Goal: Task Accomplishment & Management: Use online tool/utility

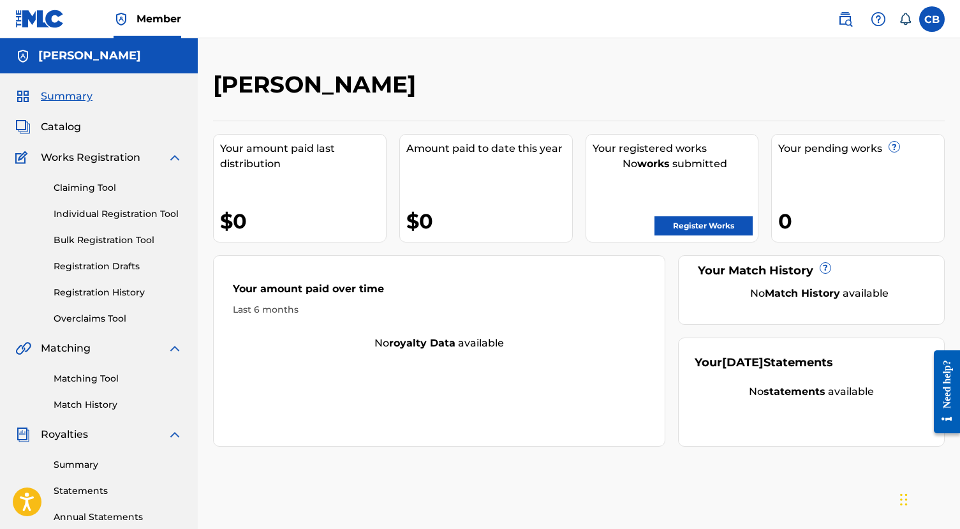
click at [316, 197] on div "Your amount paid last distribution $0" at bounding box center [300, 188] width 174 height 108
click at [71, 94] on span "Summary" at bounding box center [67, 96] width 52 height 15
click at [64, 96] on span "Summary" at bounding box center [67, 96] width 52 height 15
click at [64, 124] on span "Catalog" at bounding box center [61, 126] width 40 height 15
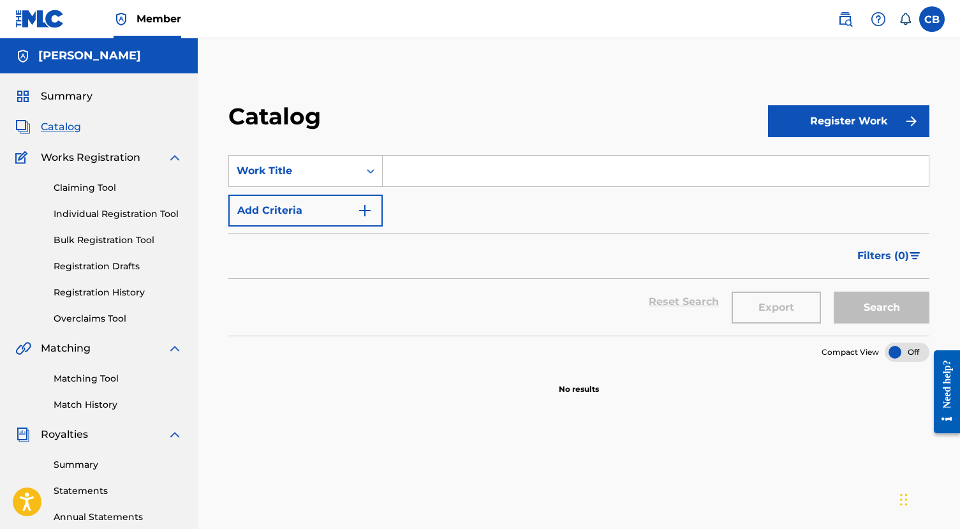
scroll to position [10, 0]
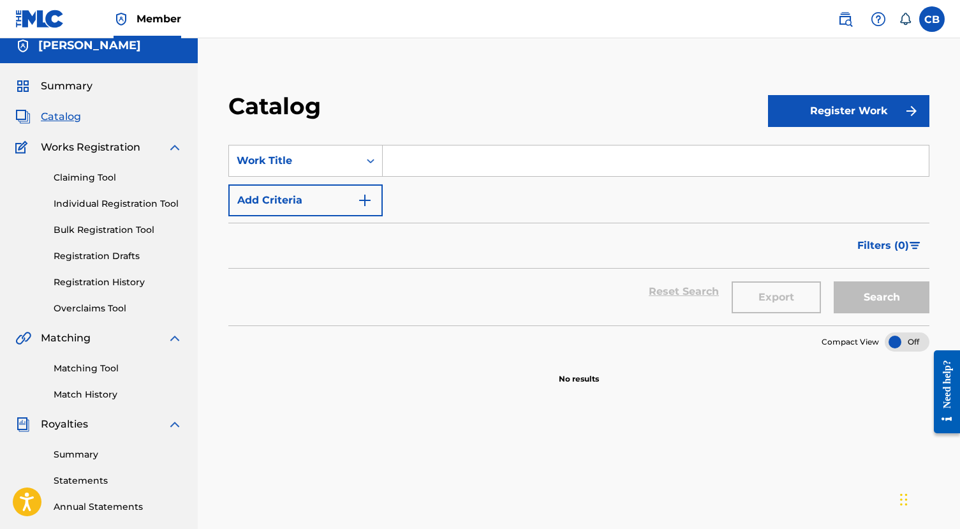
click at [86, 179] on link "Claiming Tool" at bounding box center [118, 177] width 129 height 13
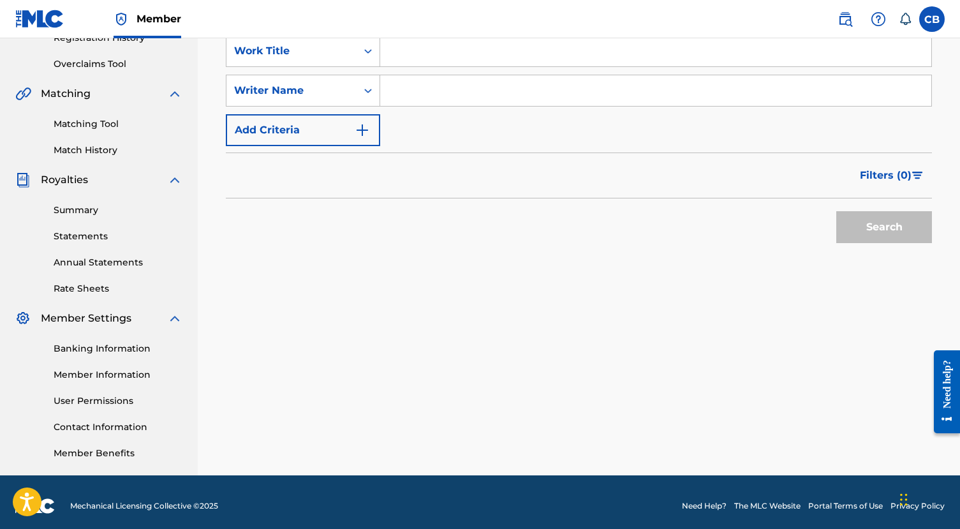
scroll to position [262, 0]
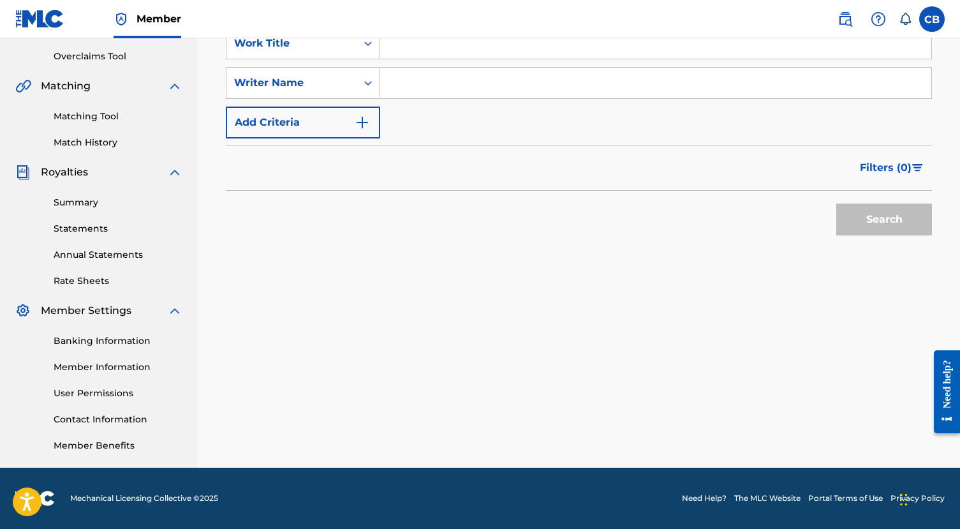
click at [124, 338] on link "Banking Information" at bounding box center [118, 340] width 129 height 13
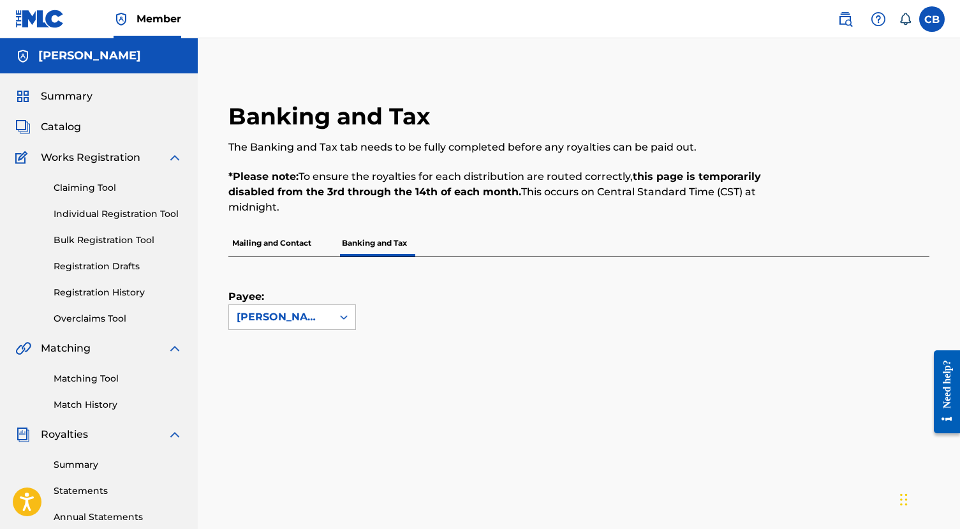
click at [79, 188] on link "Claiming Tool" at bounding box center [118, 187] width 129 height 13
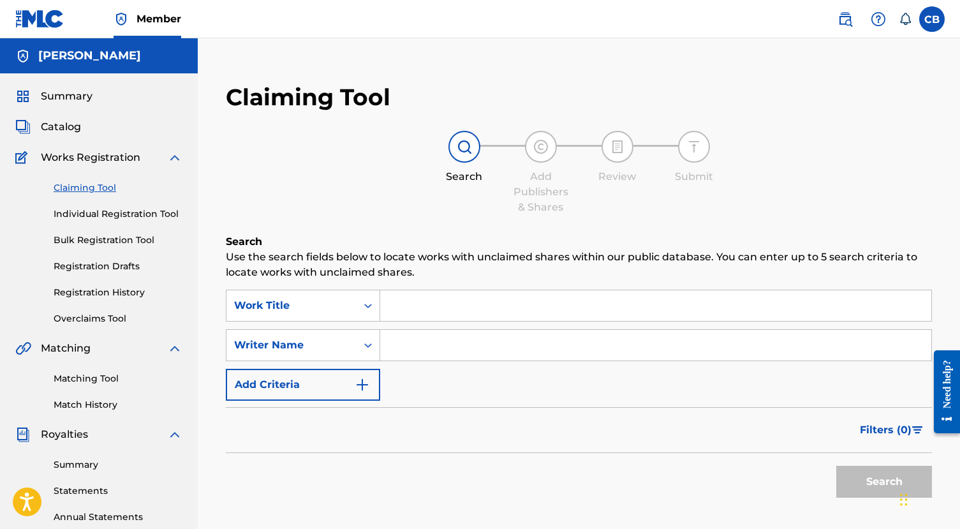
click at [121, 213] on link "Individual Registration Tool" at bounding box center [118, 213] width 129 height 13
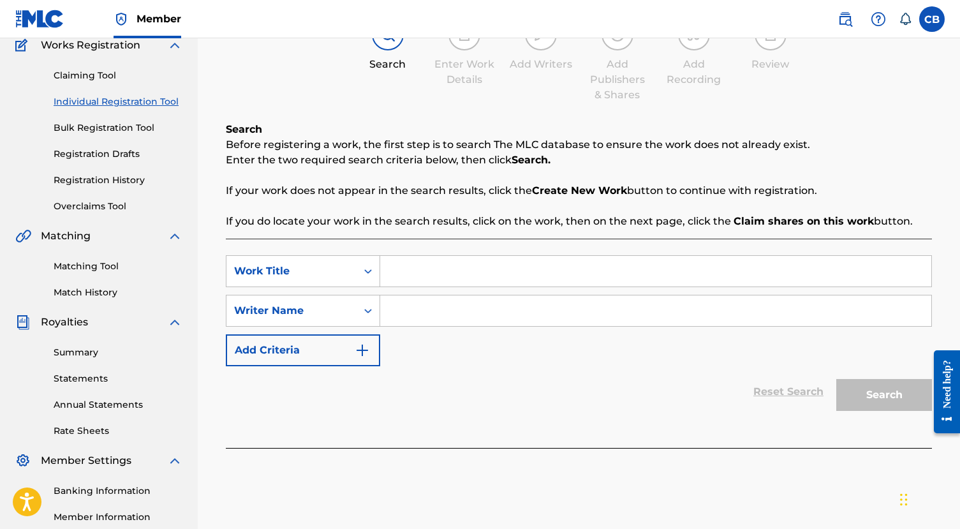
scroll to position [167, 0]
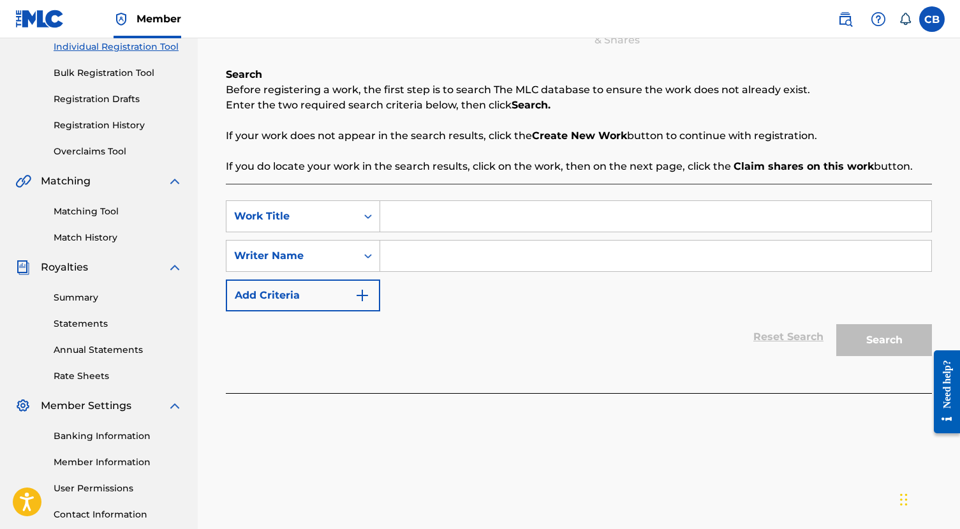
click at [422, 220] on input "Search Form" at bounding box center [655, 216] width 551 height 31
type input "Open Tales"
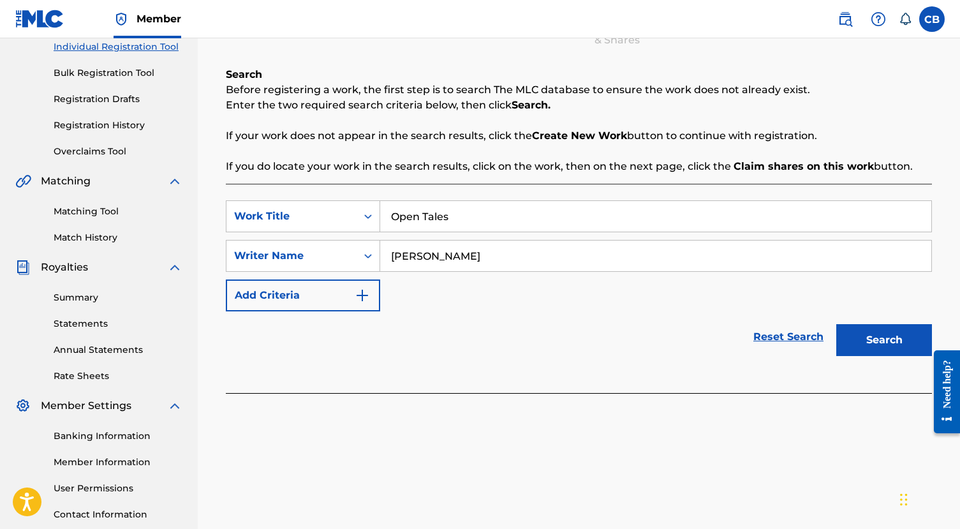
type input "[PERSON_NAME]"
click at [358, 286] on button "Add Criteria" at bounding box center [303, 296] width 154 height 32
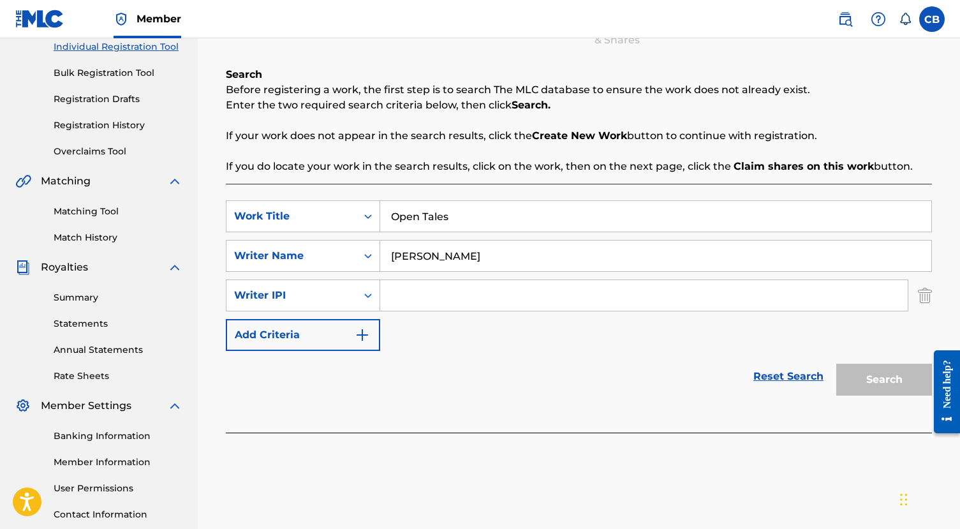
click at [475, 307] on input "Search Form" at bounding box center [644, 295] width 528 height 31
paste input "632998114"
type input "632998114"
click at [868, 382] on button "Search" at bounding box center [885, 380] width 96 height 32
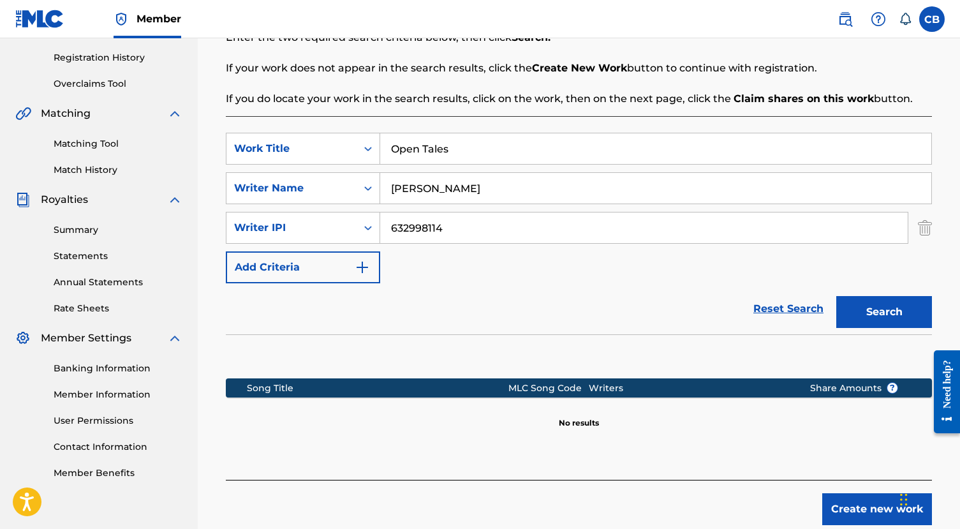
scroll to position [151, 0]
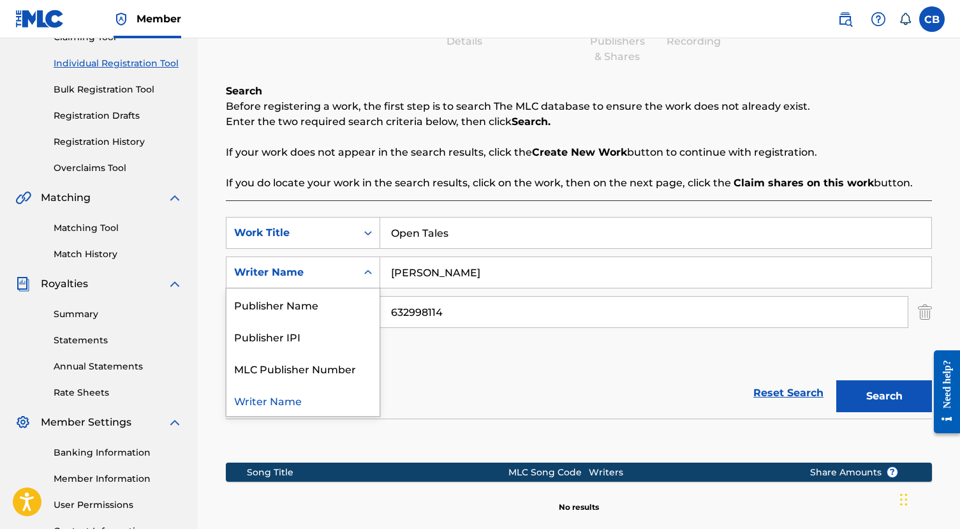
click at [356, 271] on div "Writer Name" at bounding box center [303, 273] width 154 height 32
click at [585, 273] on input "[PERSON_NAME]" at bounding box center [655, 272] width 551 height 31
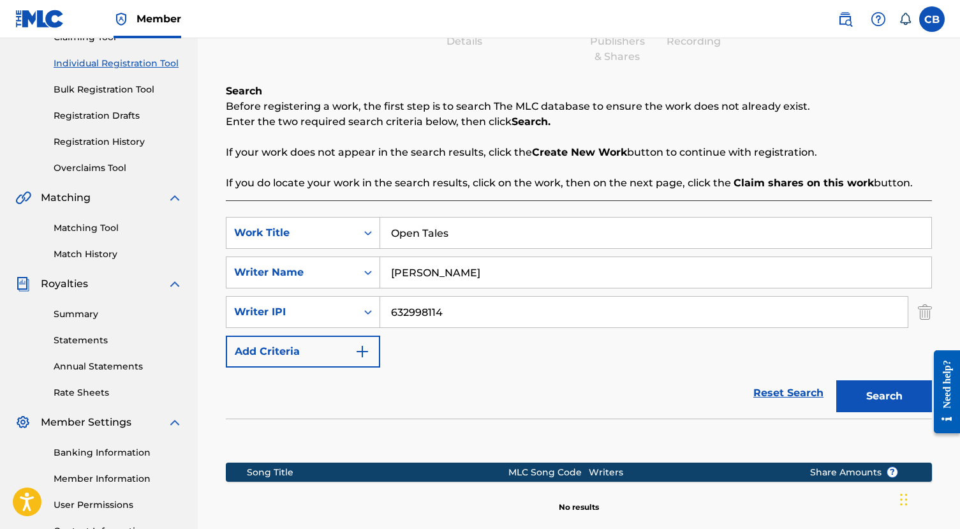
click at [585, 273] on input "[PERSON_NAME]" at bounding box center [655, 272] width 551 height 31
type input "[PERSON_NAME]"
click at [837, 380] on button "Search" at bounding box center [885, 396] width 96 height 32
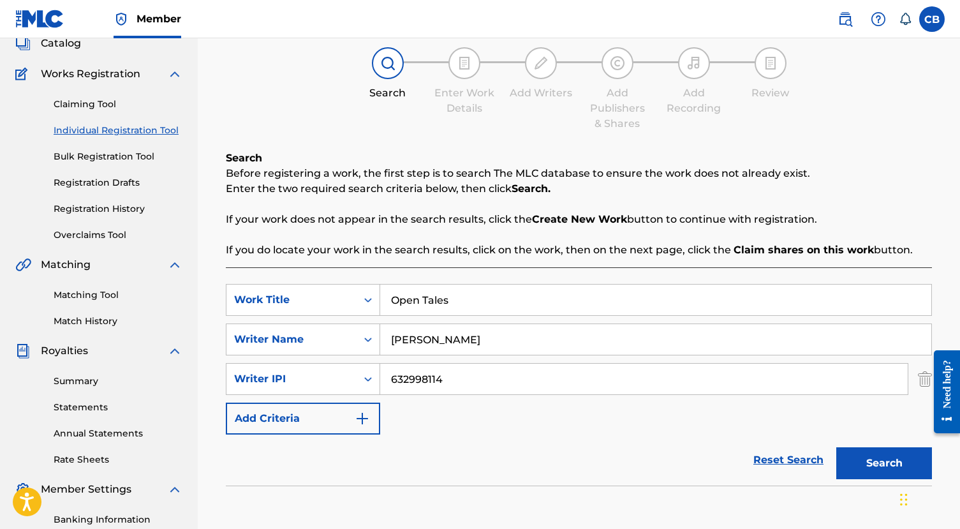
scroll to position [0, 0]
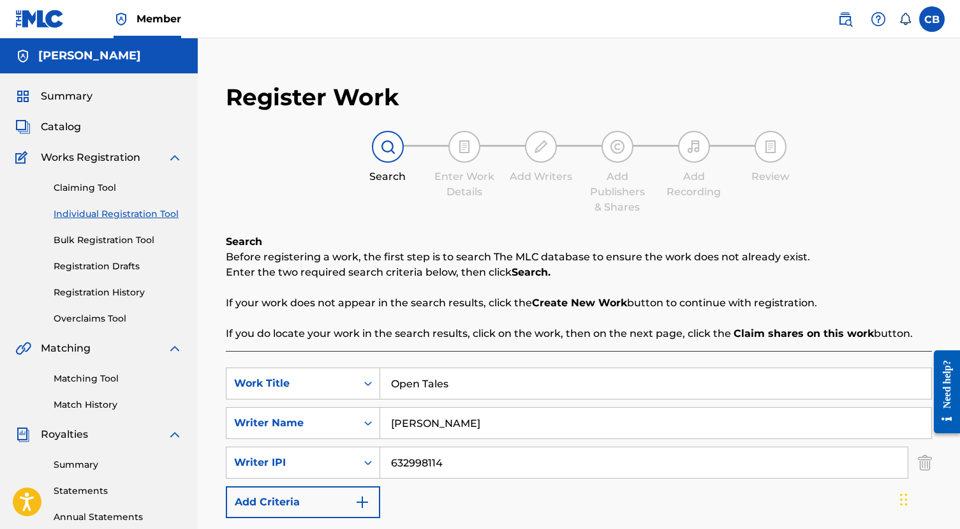
click at [87, 187] on link "Claiming Tool" at bounding box center [118, 187] width 129 height 13
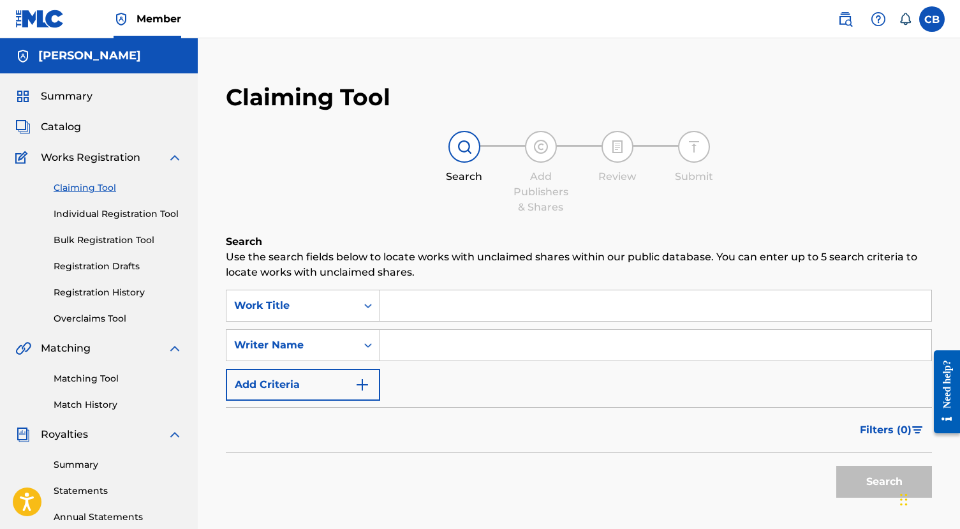
click at [451, 310] on input "Search Form" at bounding box center [655, 305] width 551 height 31
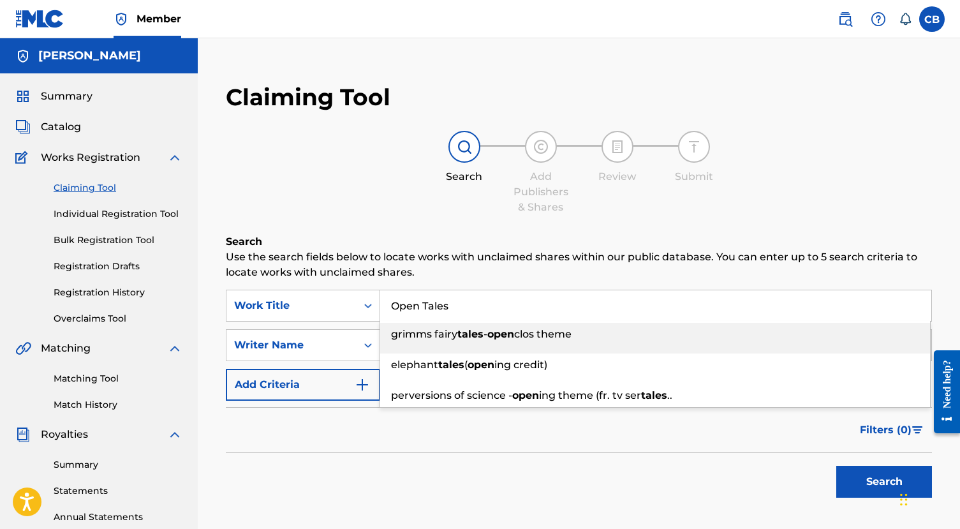
type input "Open Tales"
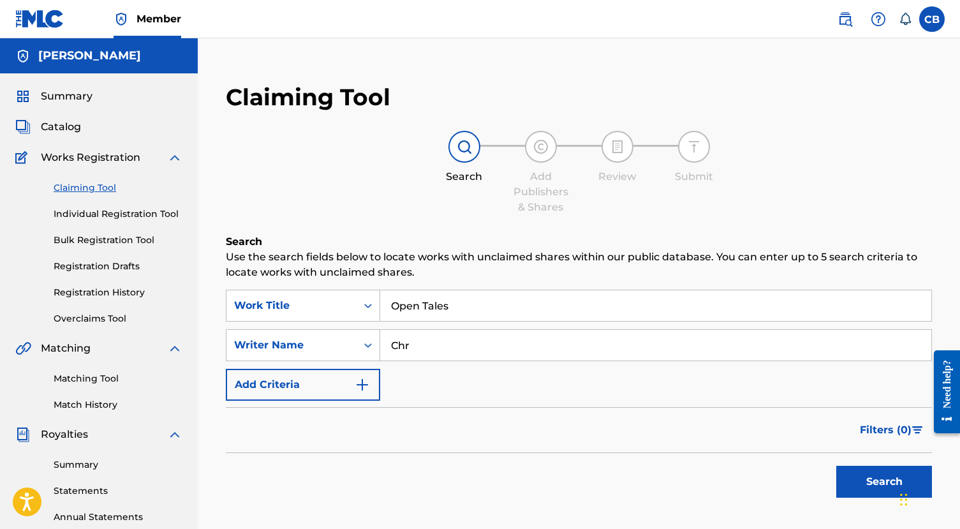
type input "[PERSON_NAME]"
click at [895, 488] on button "Search" at bounding box center [885, 482] width 96 height 32
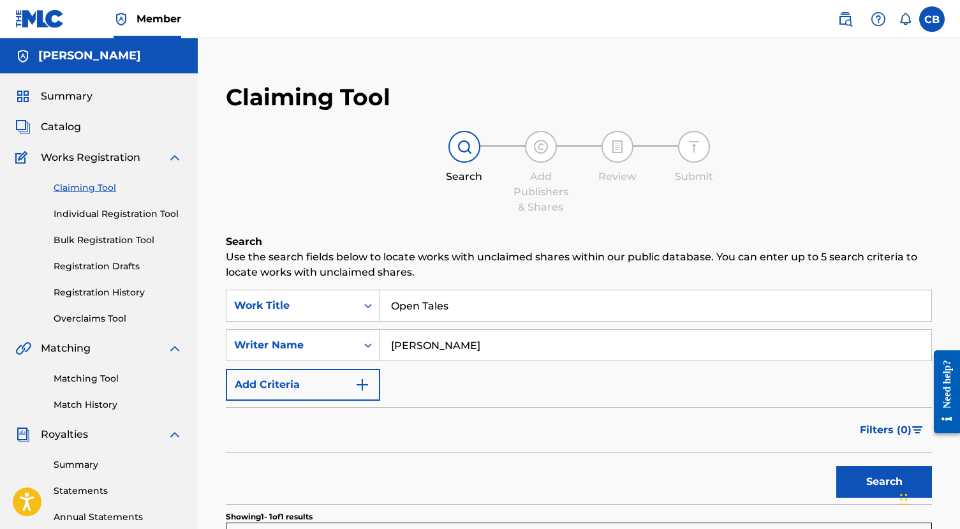
click at [94, 214] on link "Individual Registration Tool" at bounding box center [118, 213] width 129 height 13
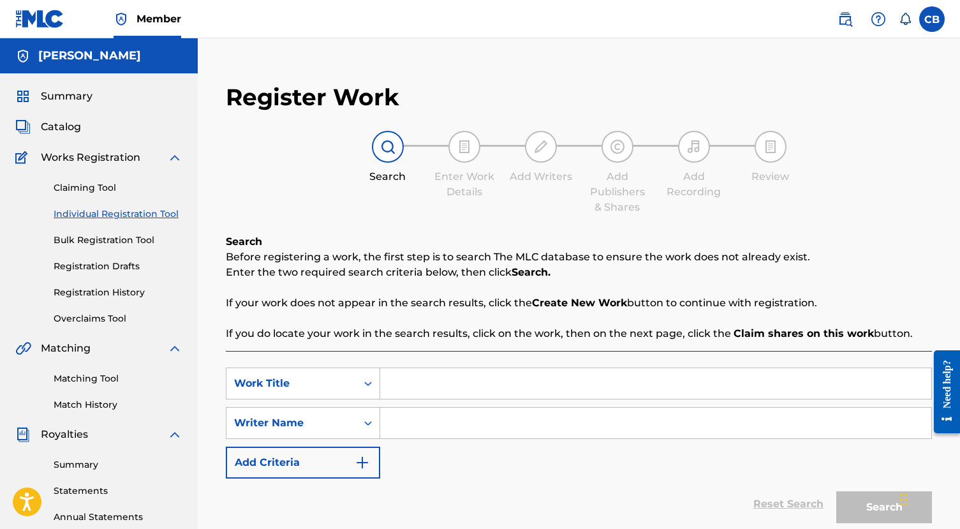
click at [96, 269] on link "Registration Drafts" at bounding box center [118, 266] width 129 height 13
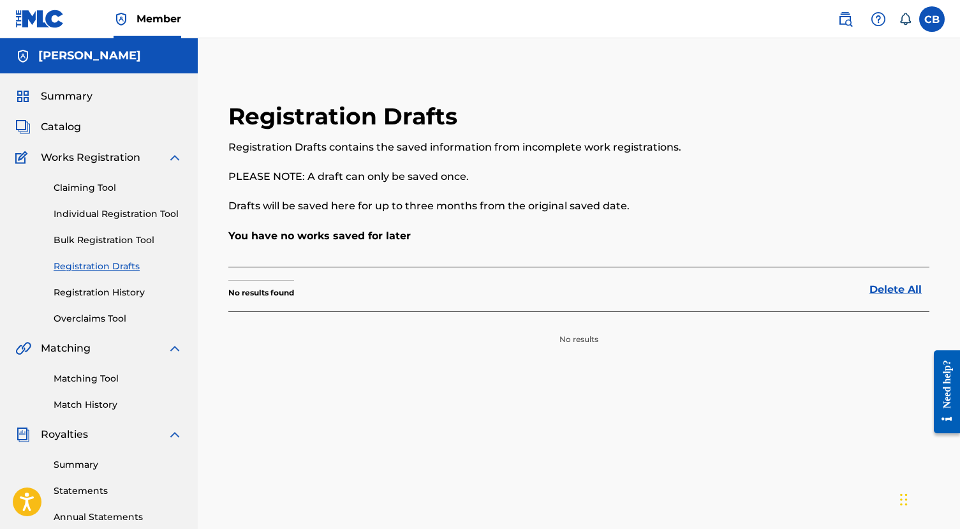
click at [100, 293] on link "Registration History" at bounding box center [118, 292] width 129 height 13
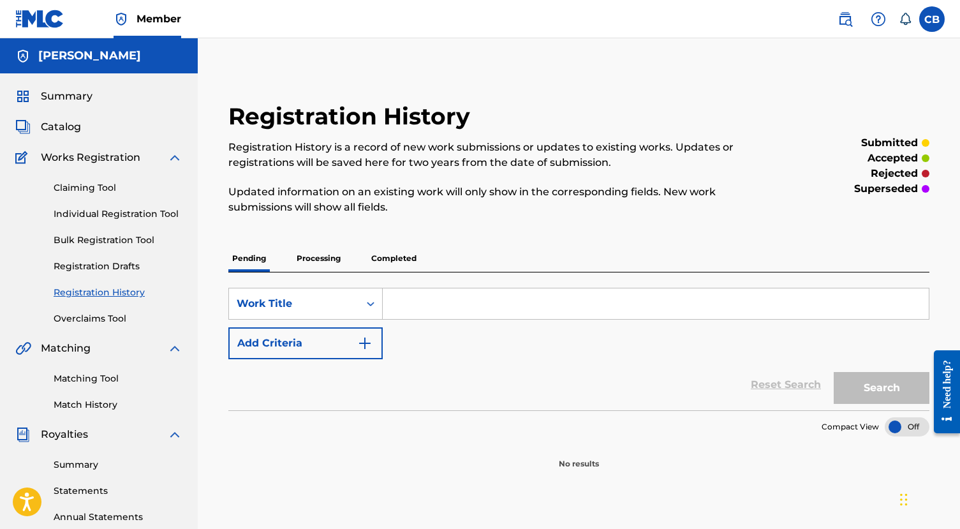
click at [326, 263] on p "Processing" at bounding box center [319, 258] width 52 height 27
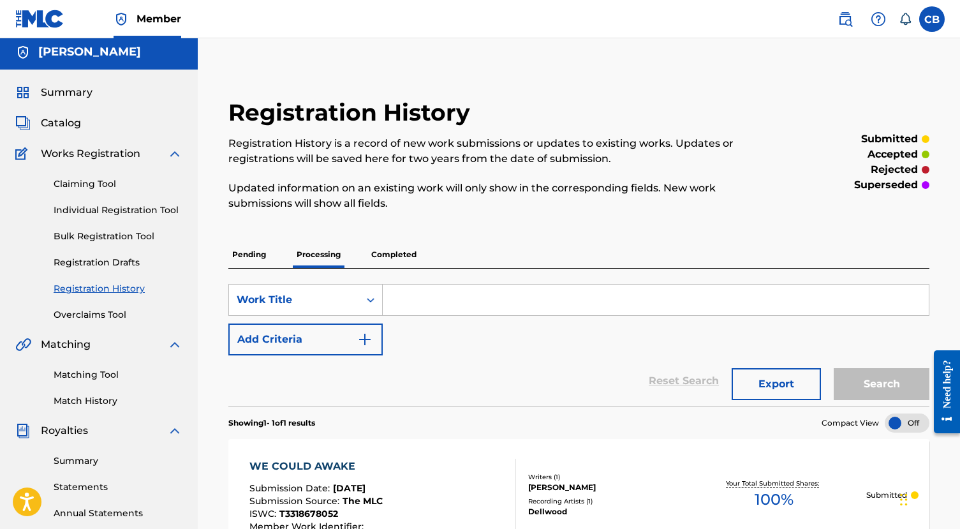
scroll to position [5, 0]
